Goal: Check status: Check status

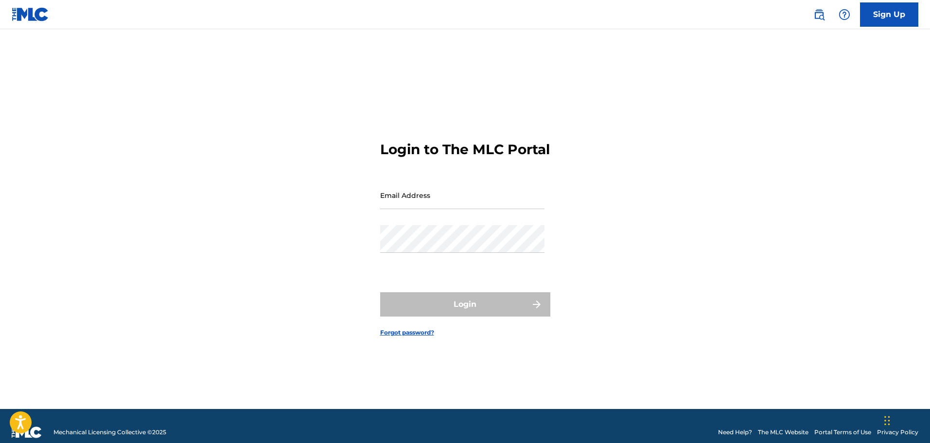
click at [442, 205] on input "Email Address" at bounding box center [462, 195] width 164 height 28
type input "[EMAIL_ADDRESS][DOMAIN_NAME]"
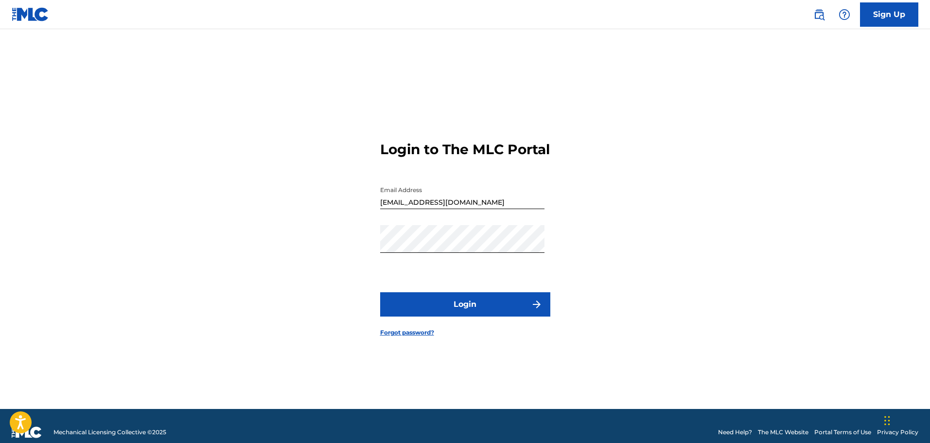
click at [472, 316] on button "Login" at bounding box center [465, 304] width 170 height 24
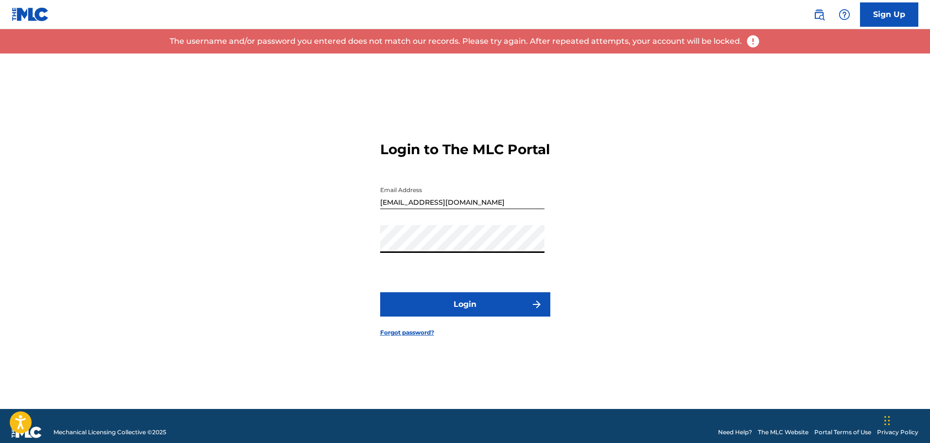
click at [323, 247] on div "Login to The MLC Portal Email Address mintypromo@gmail.com Password Login Forgo…" at bounding box center [465, 230] width 680 height 355
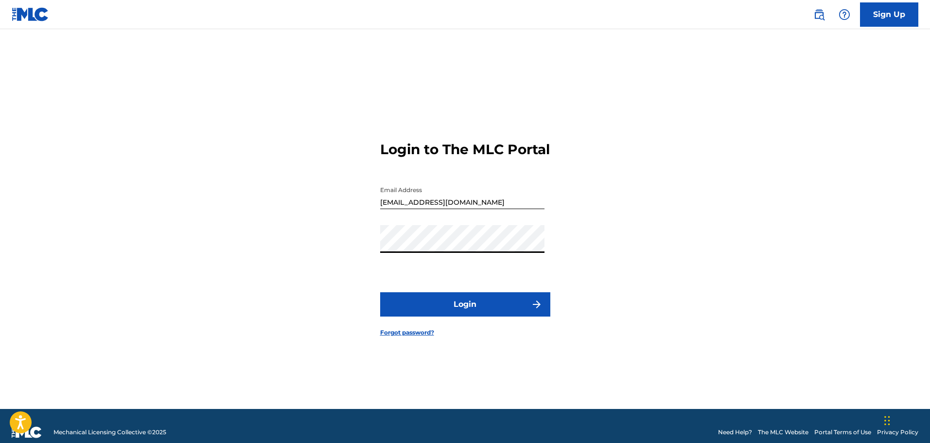
click at [471, 307] on button "Login" at bounding box center [465, 304] width 170 height 24
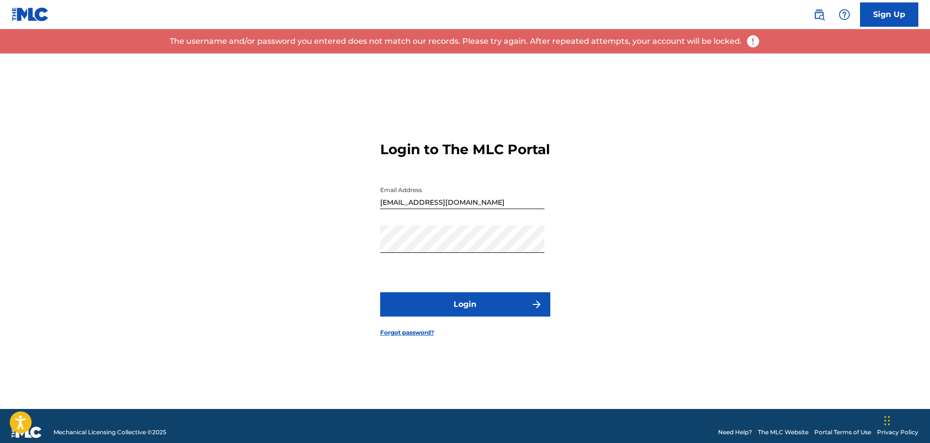
click at [475, 316] on button "Login" at bounding box center [465, 304] width 170 height 24
click at [254, 241] on div "Login to The MLC Portal Email Address mintypromo@gmail.com Password Login Forgo…" at bounding box center [465, 230] width 680 height 355
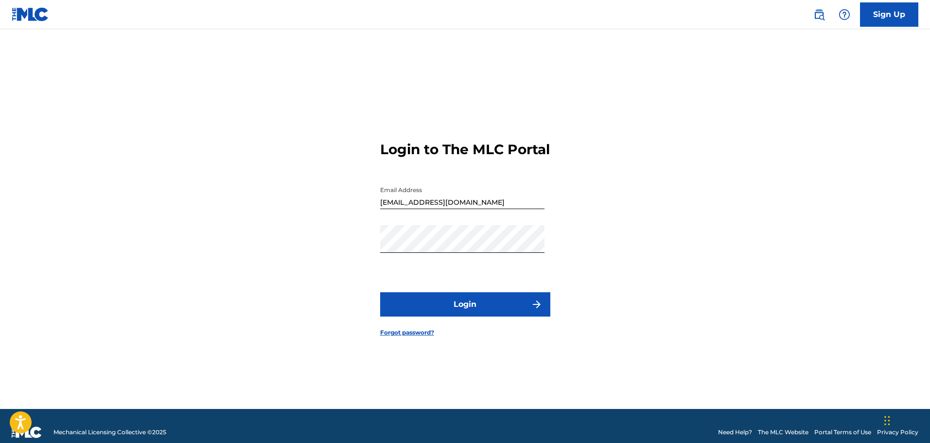
click at [504, 306] on button "Login" at bounding box center [465, 304] width 170 height 24
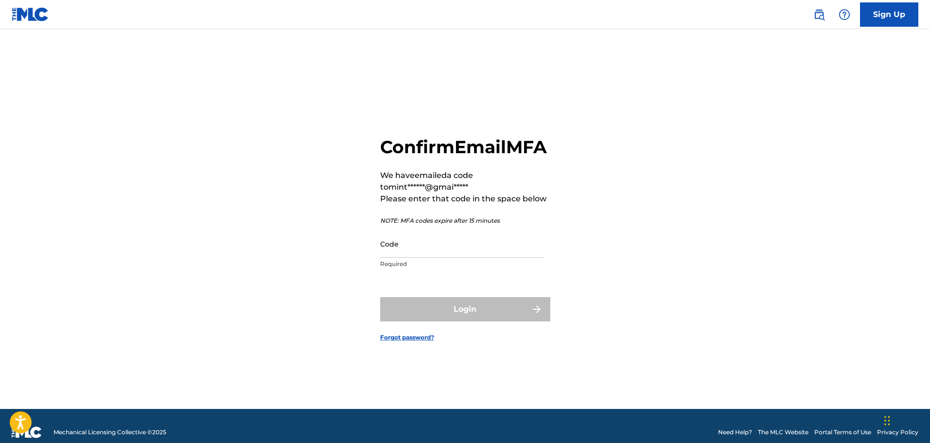
click at [417, 258] on input "Code" at bounding box center [462, 244] width 164 height 28
paste input "889187"
type input "889187"
click at [598, 318] on div "Confirm Email MFA We have emailed a code to mint******@gmai***** Please enter t…" at bounding box center [465, 230] width 680 height 355
click at [433, 258] on input "889187" at bounding box center [462, 244] width 164 height 28
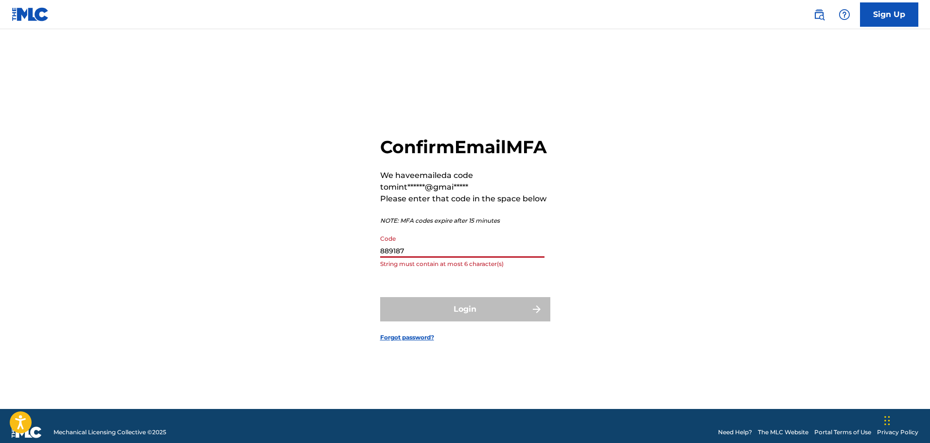
drag, startPoint x: 415, startPoint y: 265, endPoint x: 351, endPoint y: 263, distance: 63.7
click at [351, 263] on div "Confirm Email MFA We have emailed a code to mint******@gmai***** Please enter t…" at bounding box center [465, 230] width 680 height 355
paste input "889187"
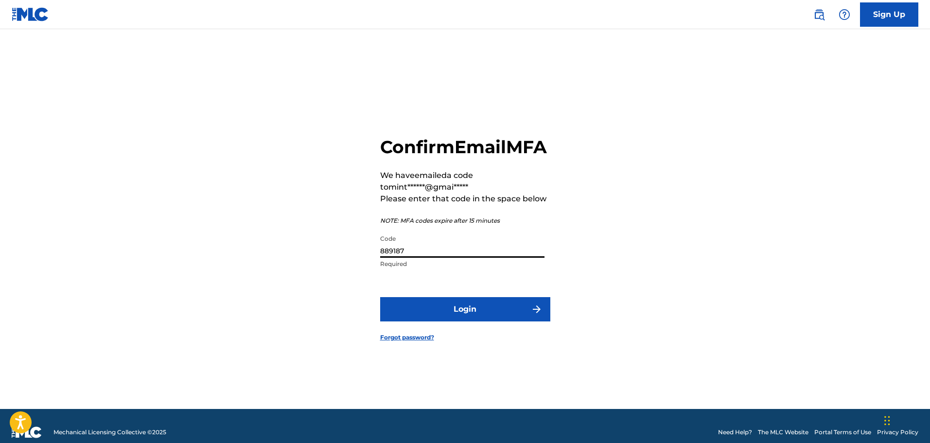
type input "889187"
click at [443, 321] on button "Login" at bounding box center [465, 309] width 170 height 24
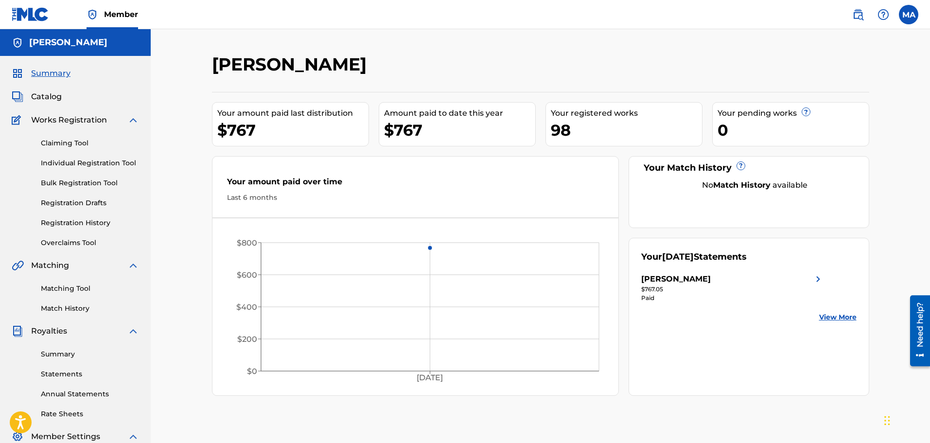
click at [817, 278] on img at bounding box center [818, 279] width 12 height 12
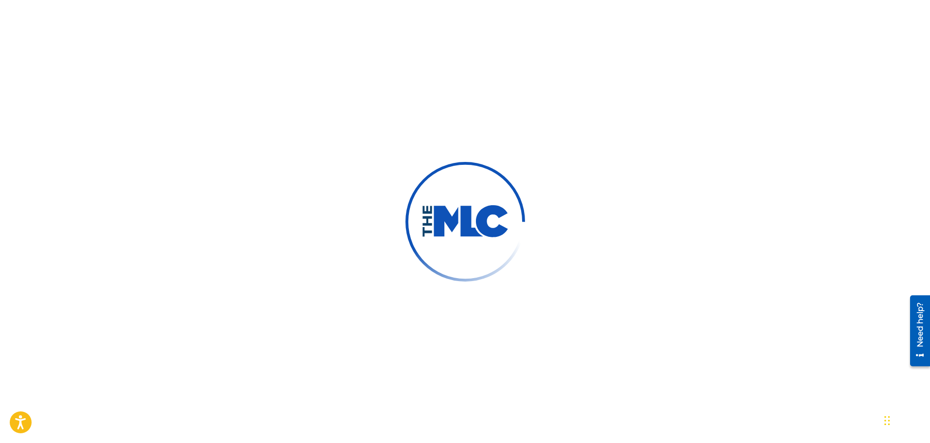
click at [752, 55] on div at bounding box center [465, 221] width 930 height 443
